Goal: Check status: Check status

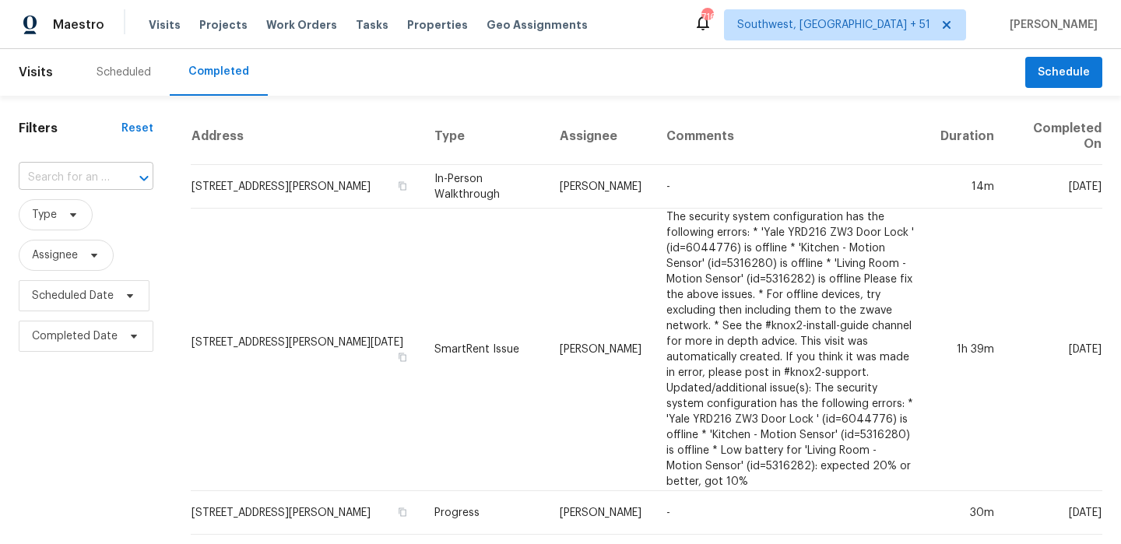
click at [69, 182] on input "text" at bounding box center [64, 178] width 91 height 24
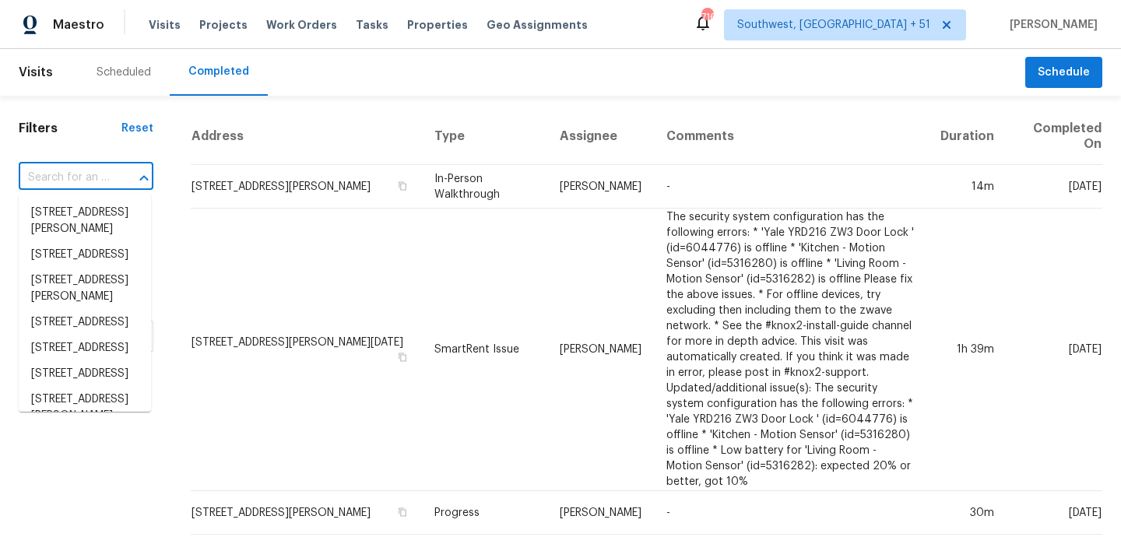
paste input "[STREET_ADDRESS][PERSON_NAME]"
type input "[STREET_ADDRESS][PERSON_NAME]"
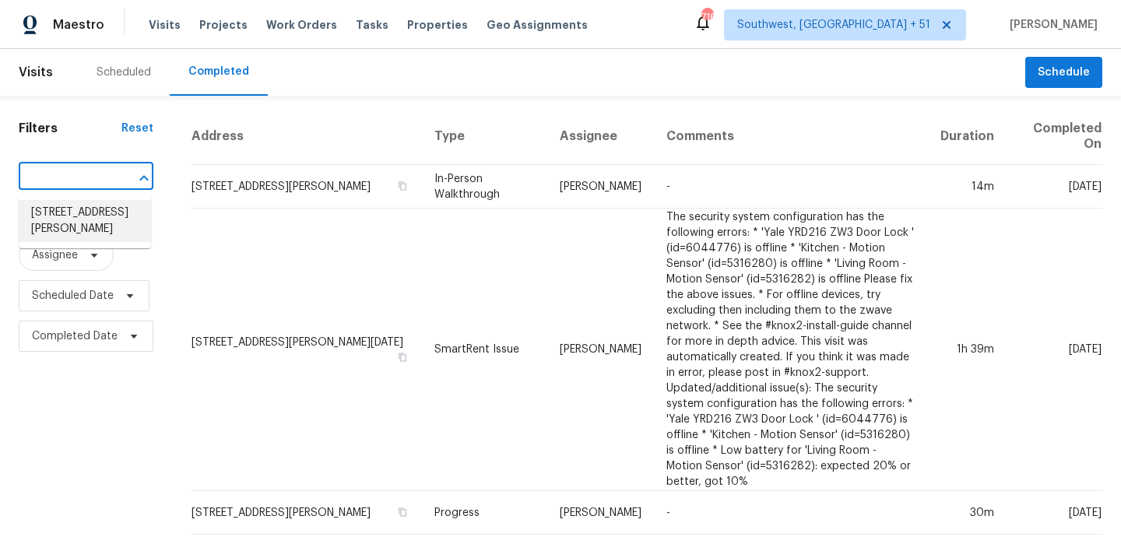
click at [87, 221] on li "[STREET_ADDRESS][PERSON_NAME]" at bounding box center [85, 221] width 132 height 42
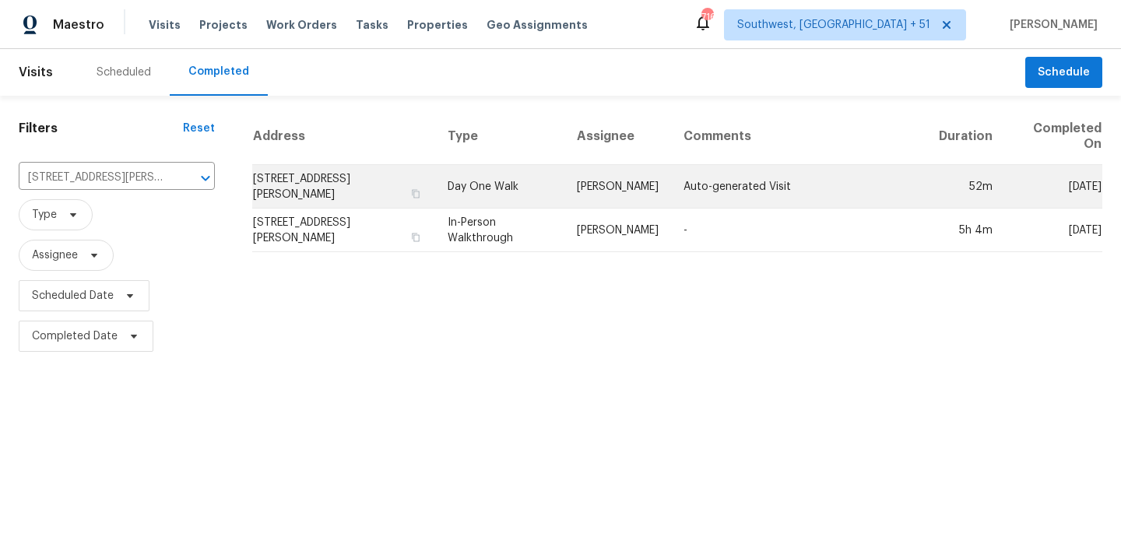
click at [518, 199] on td "Day One Walk" at bounding box center [499, 187] width 129 height 44
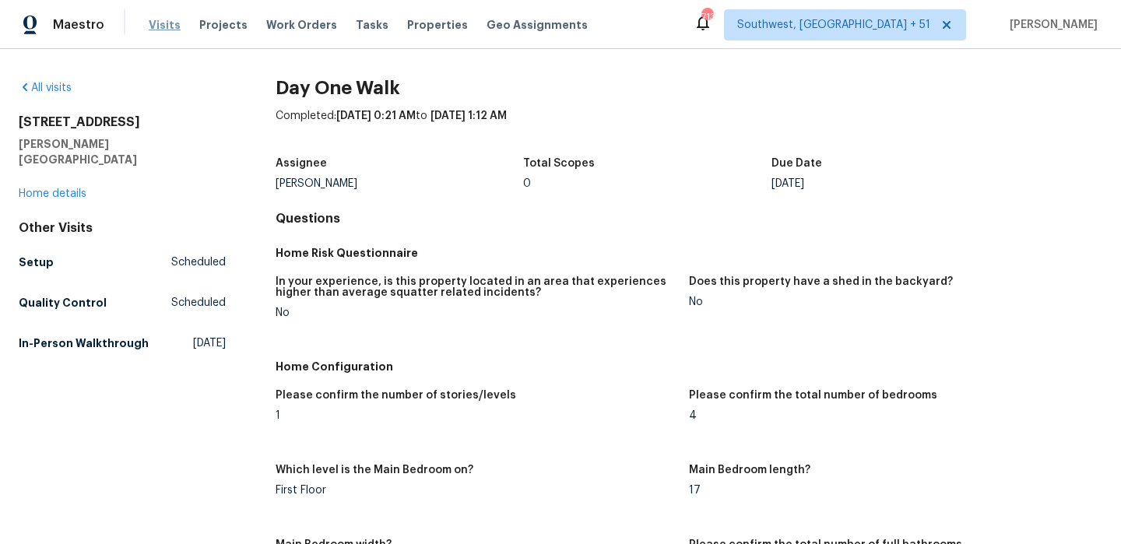
click at [159, 28] on span "Visits" at bounding box center [165, 25] width 32 height 16
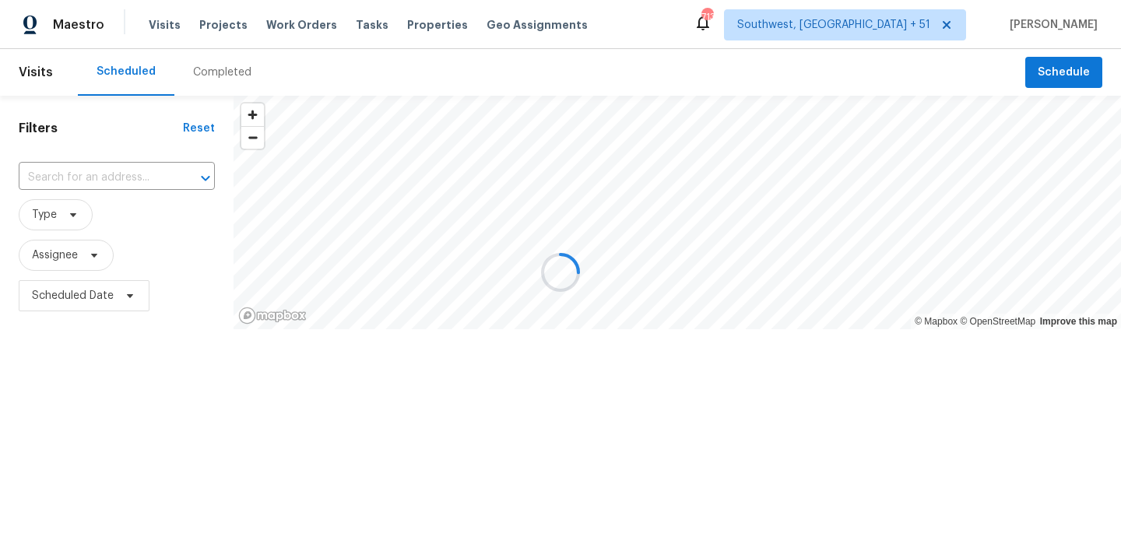
click at [228, 75] on div at bounding box center [560, 272] width 1121 height 544
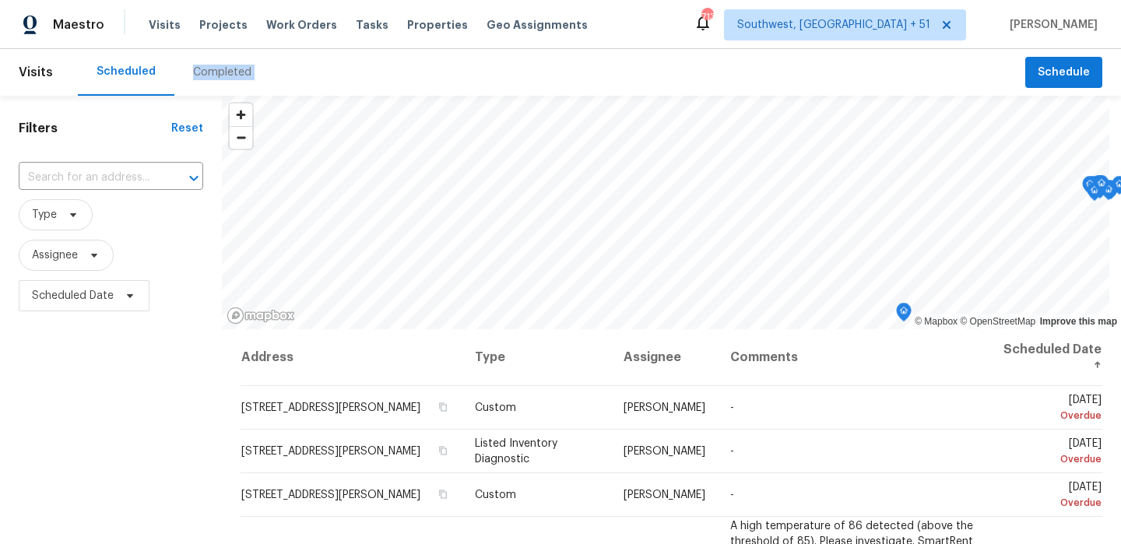
click at [228, 75] on div "Completed" at bounding box center [222, 73] width 58 height 16
